Goal: Navigation & Orientation: Find specific page/section

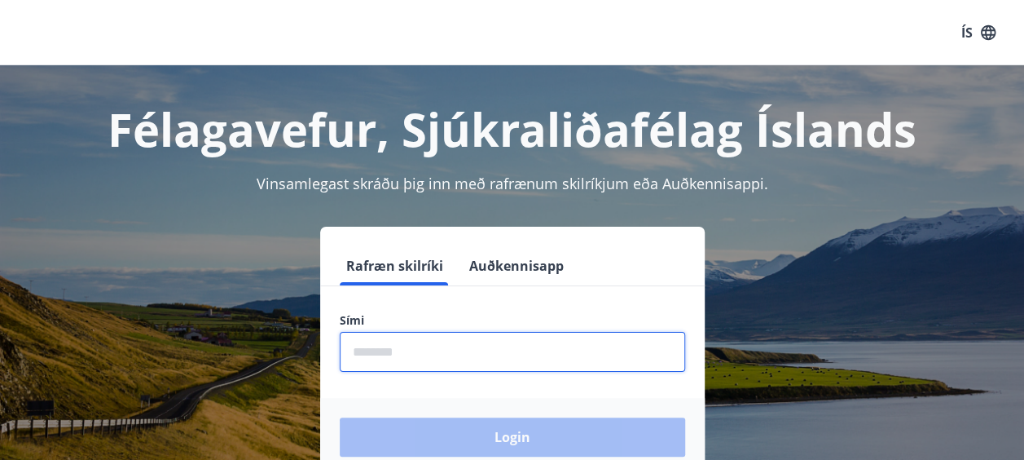
click at [372, 347] on input "phone" at bounding box center [513, 352] width 346 height 40
type input "********"
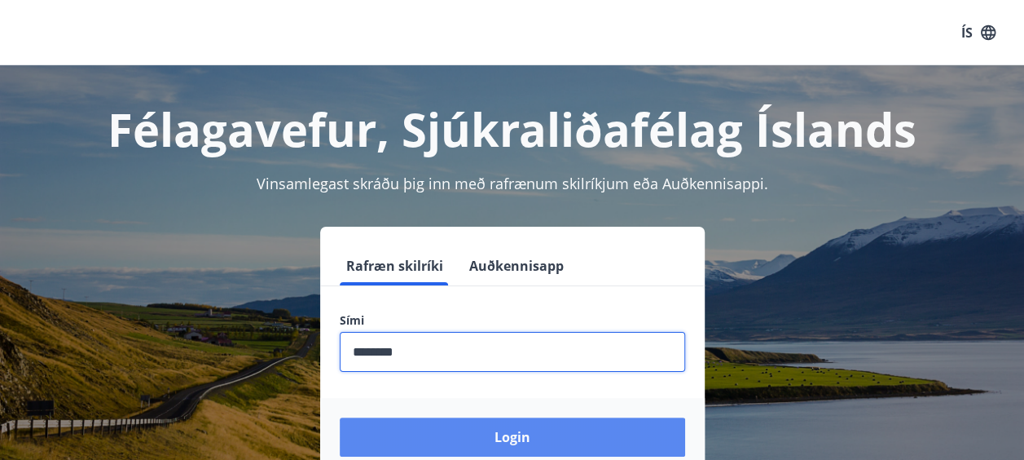
click at [484, 431] on button "Login" at bounding box center [513, 436] width 346 height 39
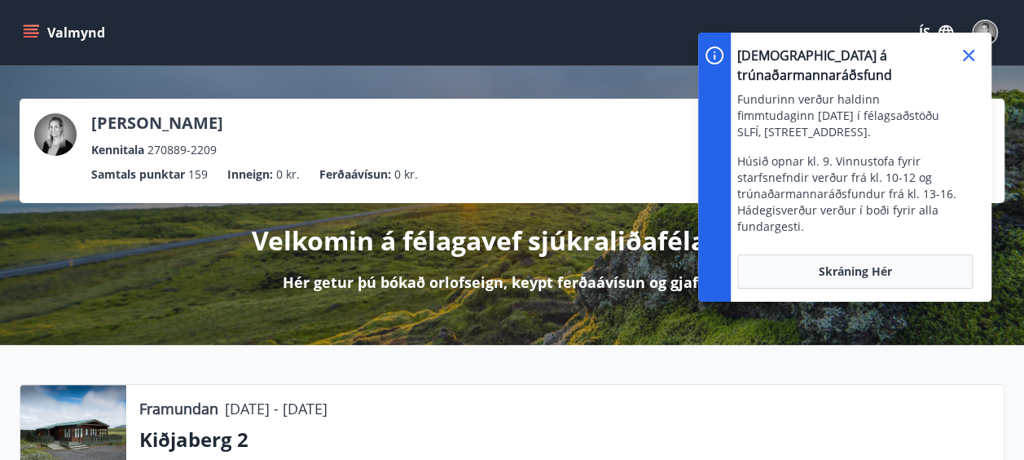
click at [969, 50] on icon at bounding box center [969, 56] width 20 height 20
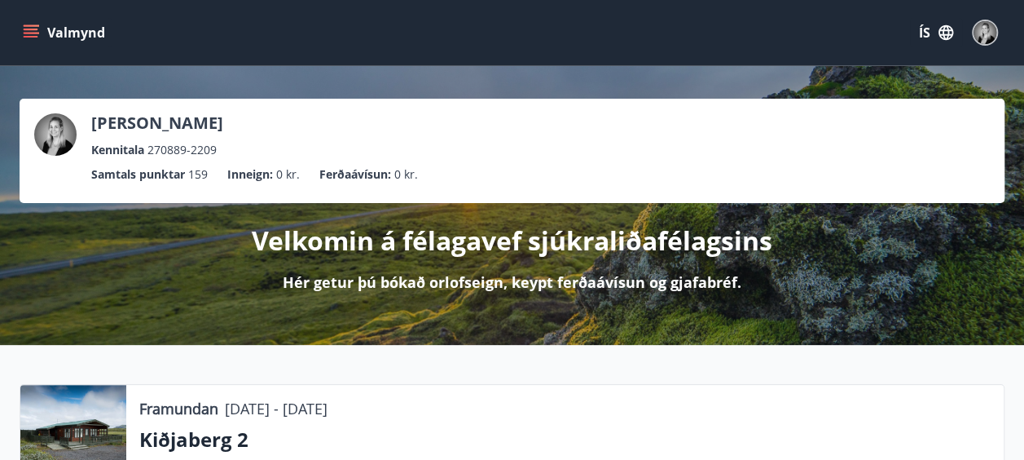
click at [22, 31] on button "Valmynd" at bounding box center [66, 32] width 92 height 29
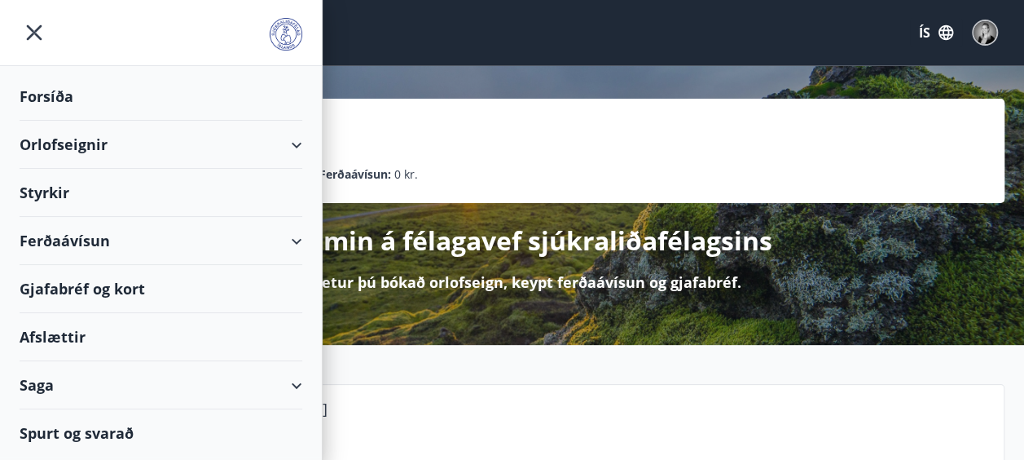
click at [72, 249] on div "Ferðaávísun" at bounding box center [161, 241] width 283 height 48
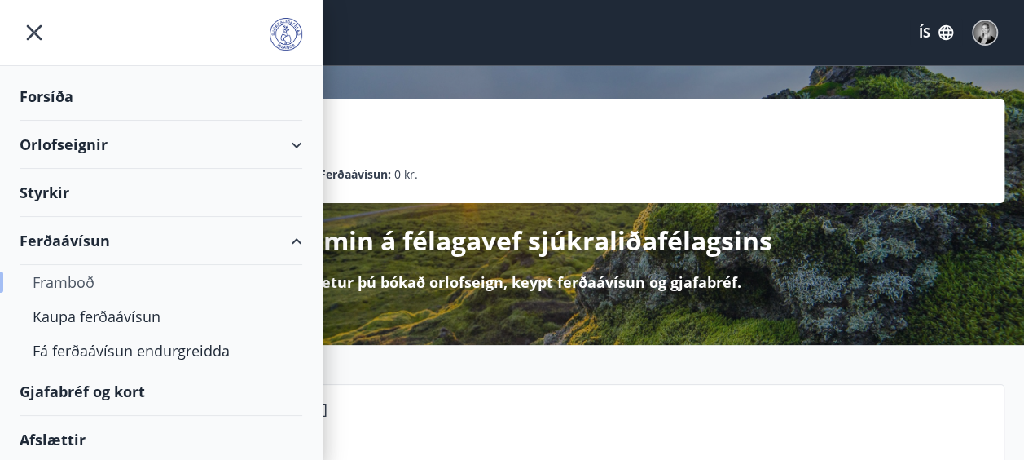
click at [76, 287] on div "Framboð" at bounding box center [161, 282] width 257 height 34
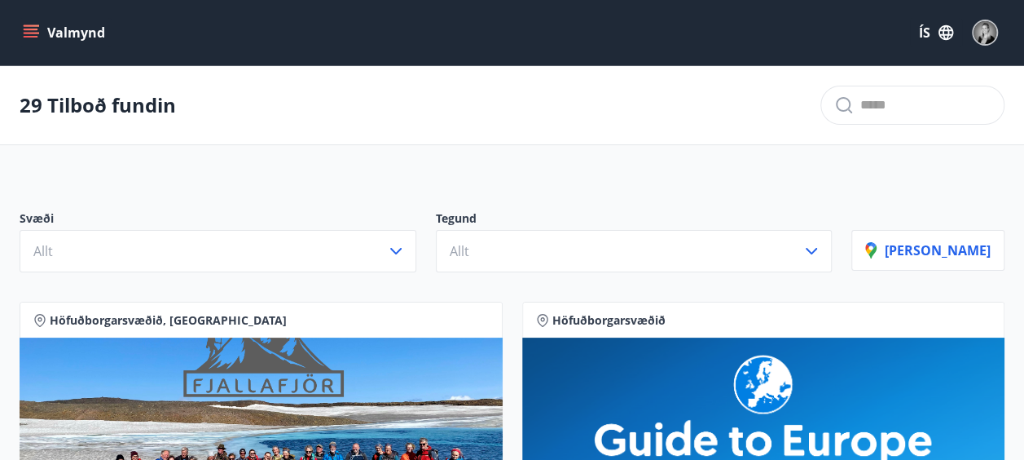
click at [35, 34] on icon "menu" at bounding box center [31, 32] width 16 height 16
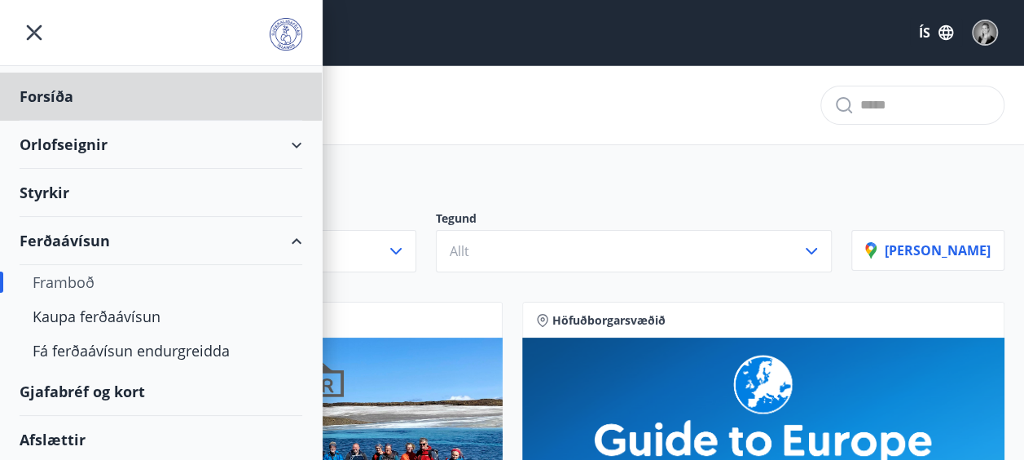
click at [63, 121] on div "Styrkir" at bounding box center [161, 97] width 283 height 48
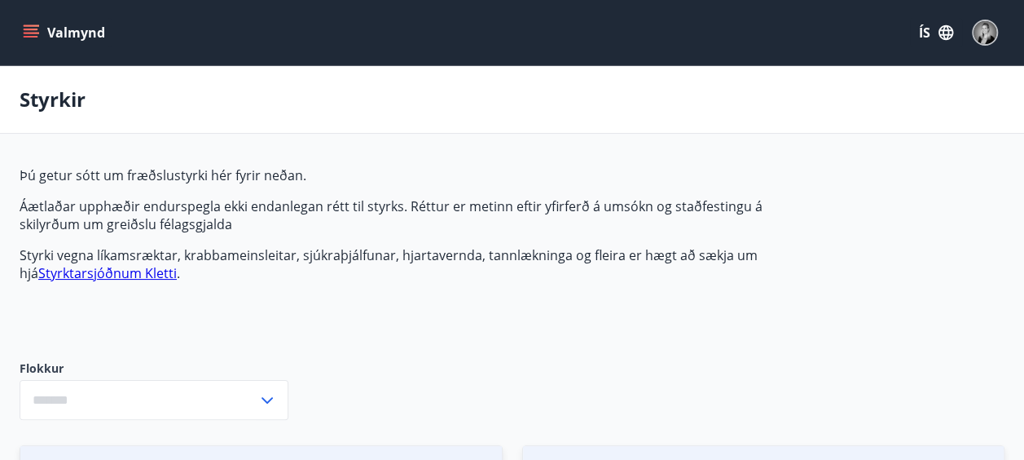
type input "***"
click at [34, 33] on icon "menu" at bounding box center [33, 33] width 18 height 2
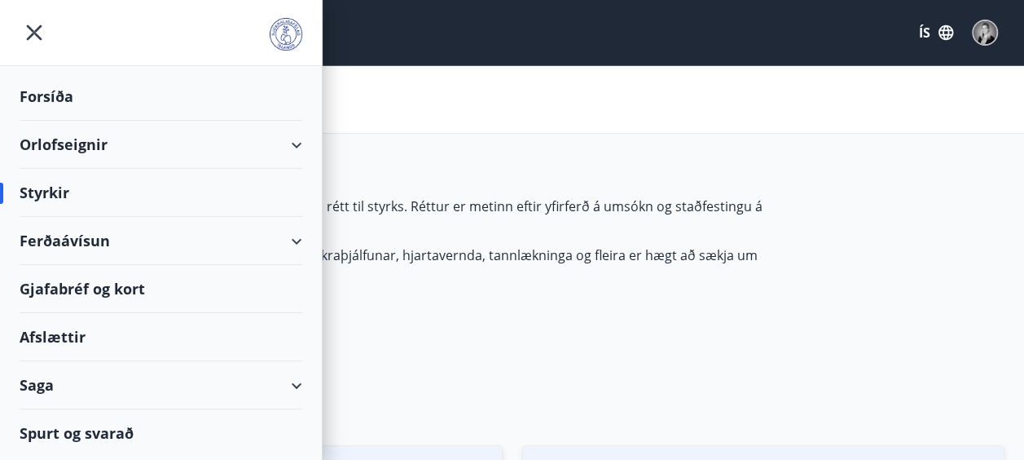
click at [59, 337] on div "Afslættir" at bounding box center [161, 337] width 283 height 48
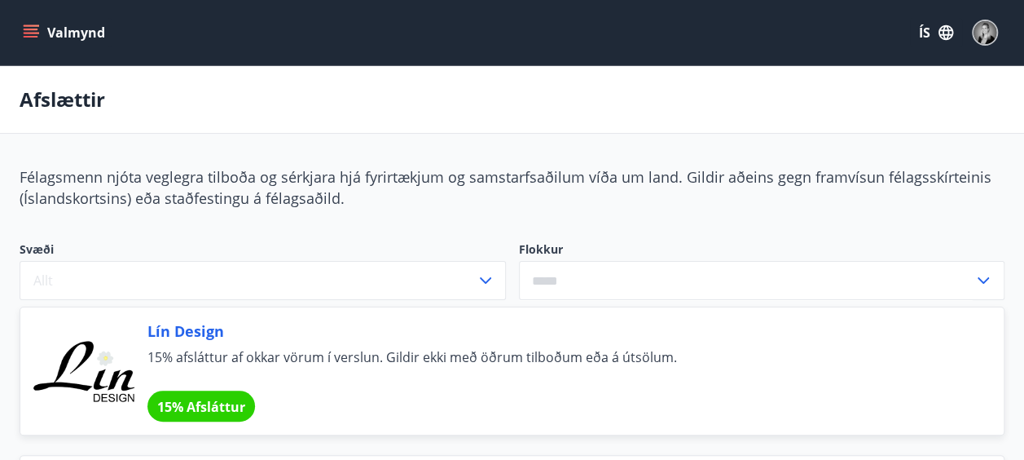
click at [31, 28] on icon "menu" at bounding box center [31, 32] width 16 height 16
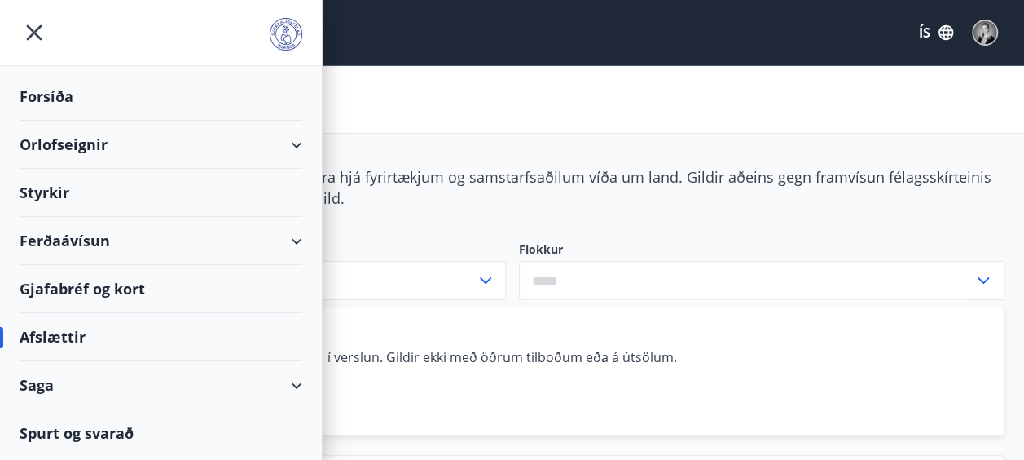
click at [89, 275] on div "Gjafabréf og kort" at bounding box center [161, 289] width 283 height 48
